Goal: Task Accomplishment & Management: Manage account settings

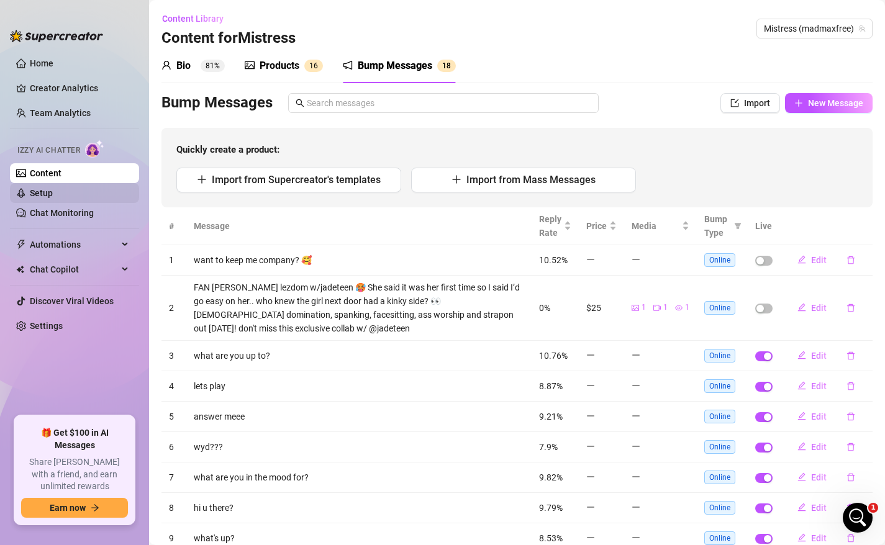
click at [52, 194] on link "Setup" at bounding box center [41, 193] width 23 height 10
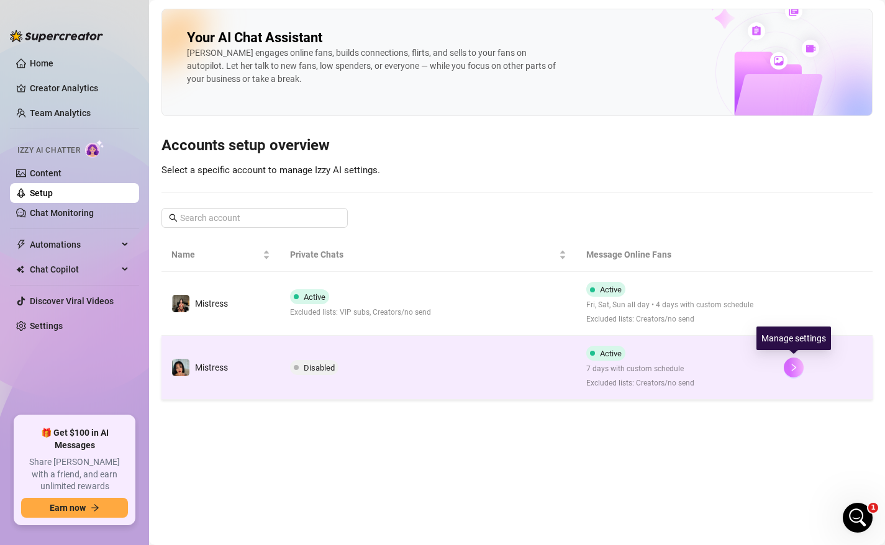
click at [791, 368] on icon "right" at bounding box center [793, 367] width 9 height 9
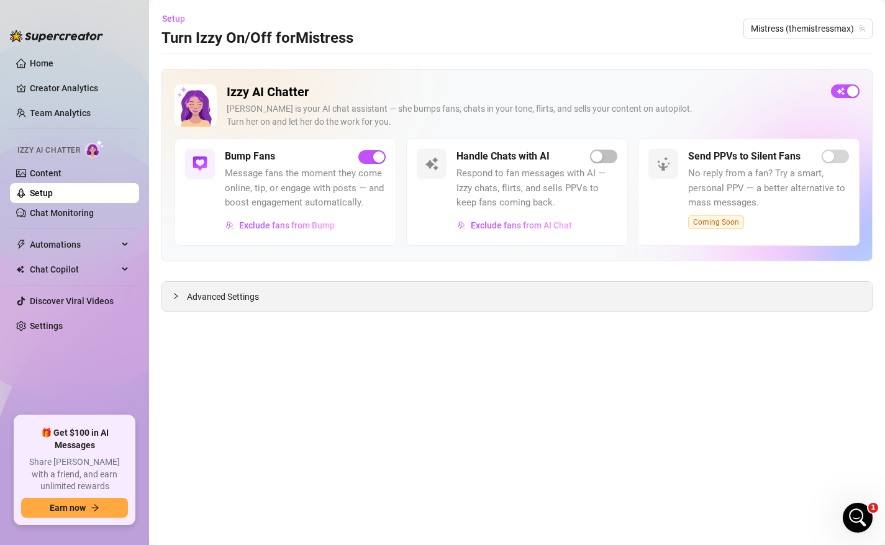
click at [445, 301] on div "Advanced Settings" at bounding box center [517, 296] width 710 height 29
click at [176, 291] on div at bounding box center [179, 296] width 15 height 14
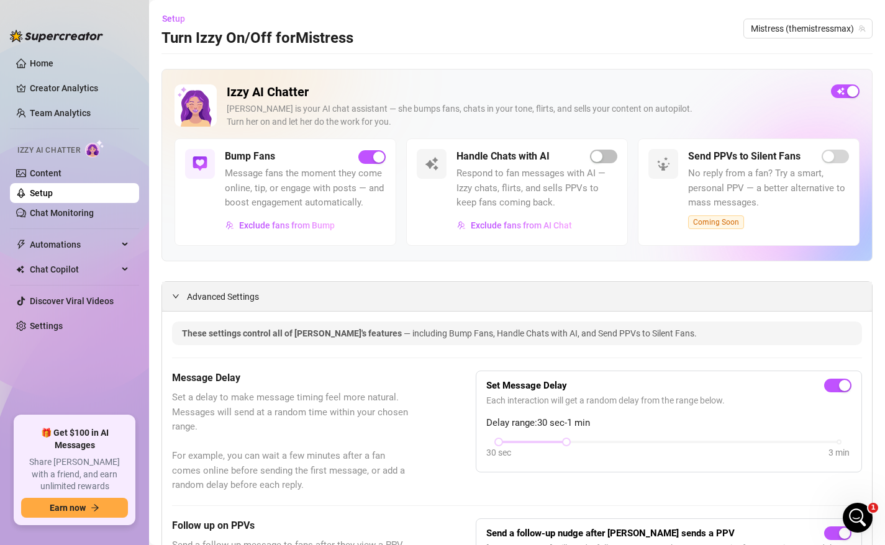
click at [194, 299] on span "Advanced Settings" at bounding box center [223, 297] width 72 height 14
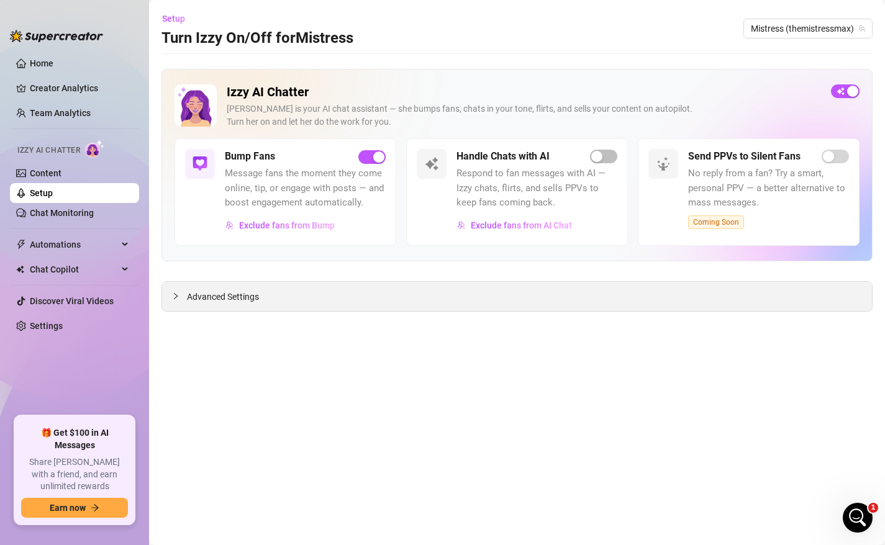
click at [194, 299] on span "Advanced Settings" at bounding box center [223, 297] width 72 height 14
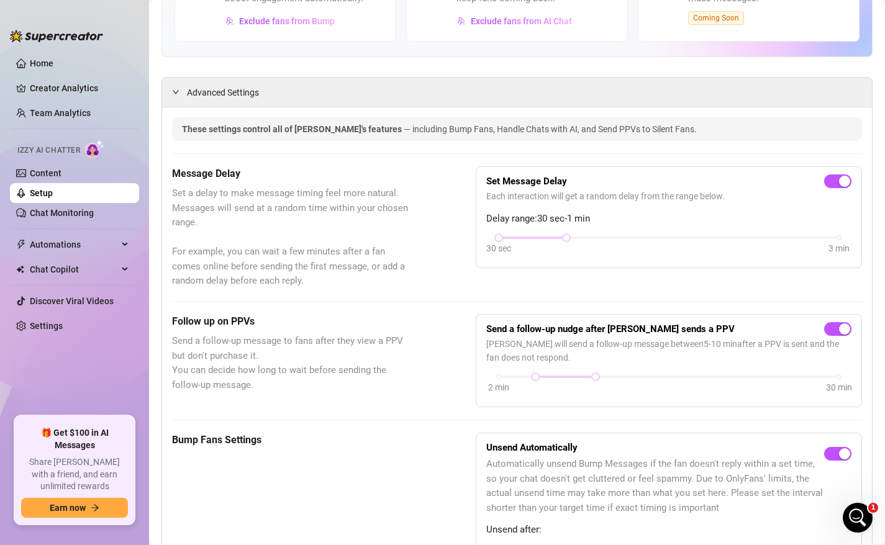
scroll to position [170, 0]
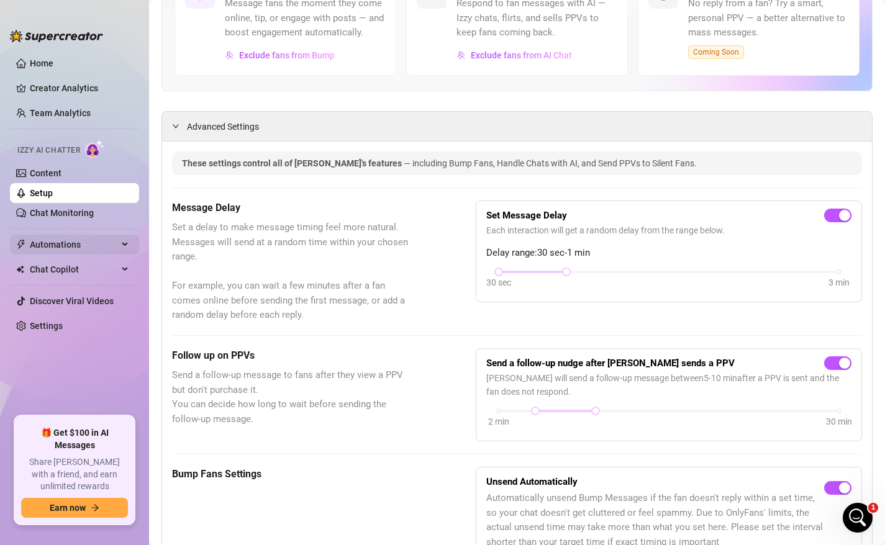
click at [43, 240] on span "Automations" at bounding box center [74, 245] width 88 height 20
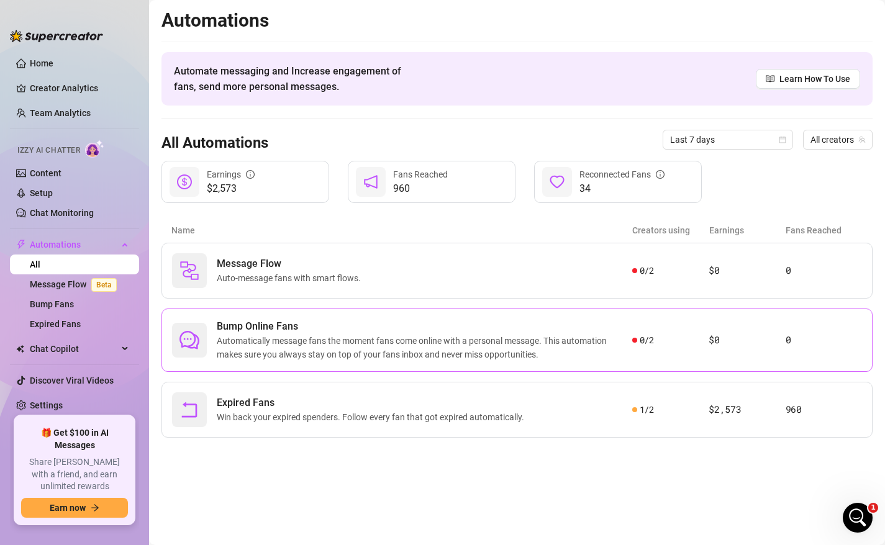
click at [418, 342] on span "Automatically message fans the moment fans come online with a personal message.…" at bounding box center [424, 347] width 415 height 27
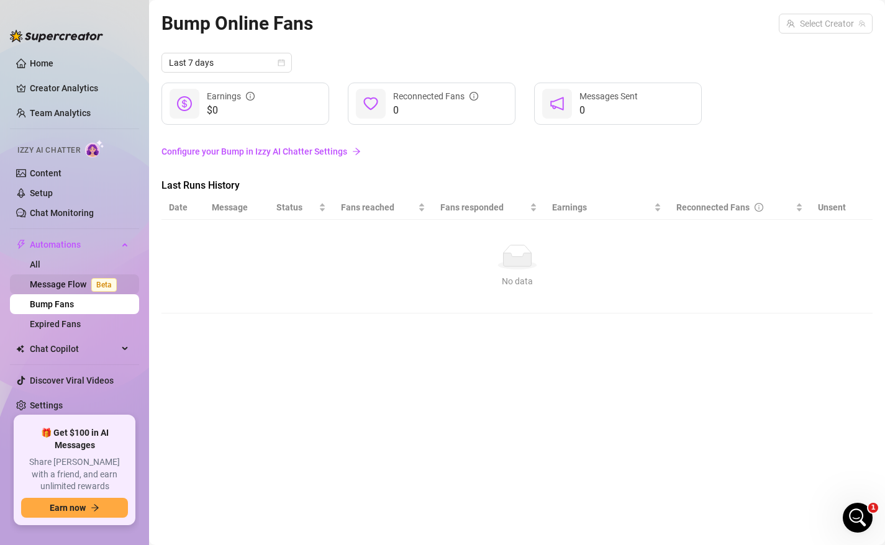
click at [63, 279] on link "Message Flow Beta" at bounding box center [76, 284] width 92 height 10
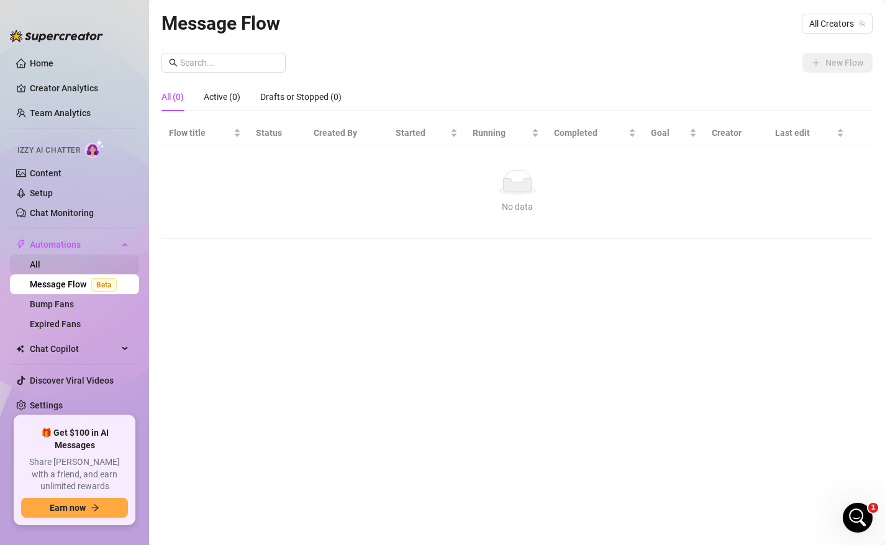
click at [40, 270] on link "All" at bounding box center [35, 265] width 11 height 10
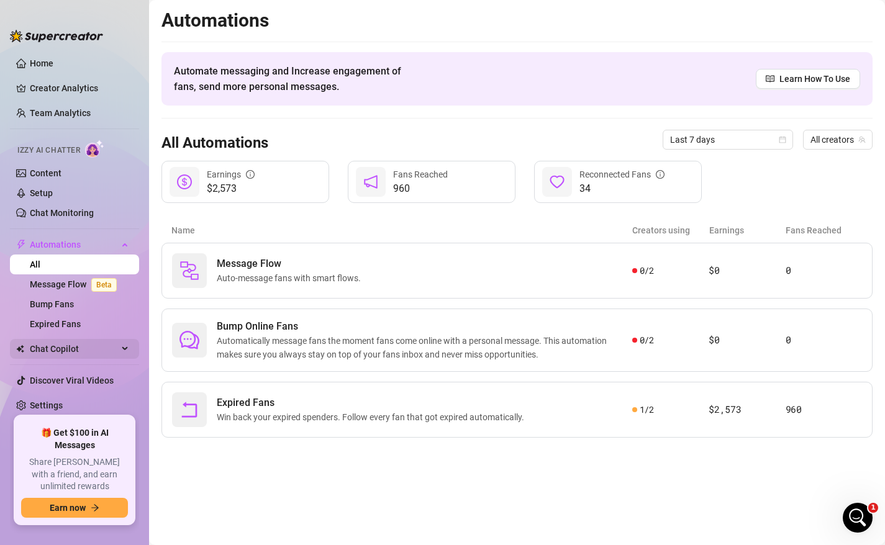
click at [108, 347] on span "Chat Copilot" at bounding box center [74, 349] width 88 height 20
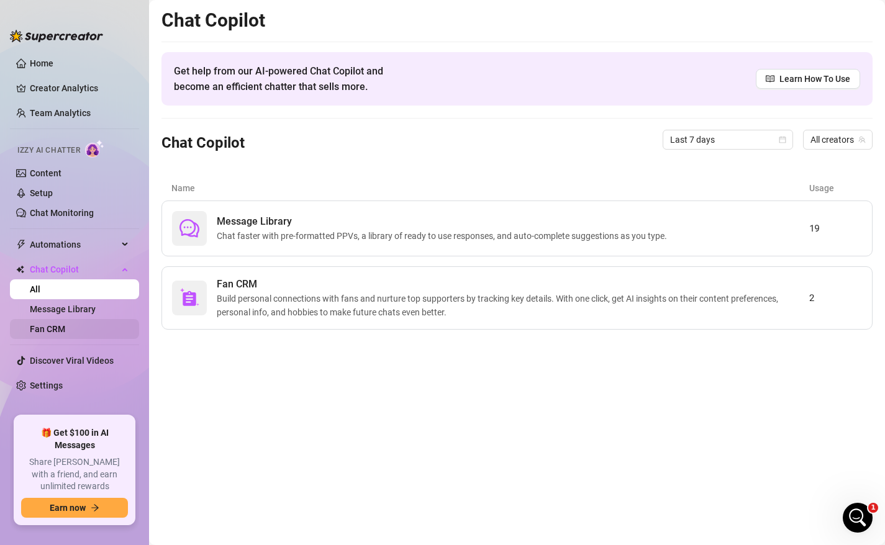
click at [60, 326] on link "Fan CRM" at bounding box center [47, 329] width 35 height 10
